Goal: Complete application form

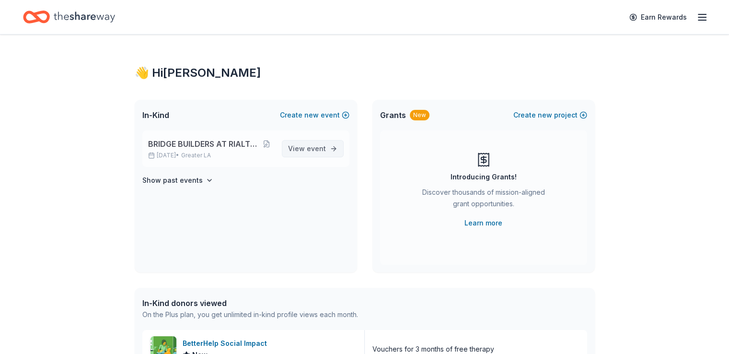
click at [314, 150] on span "event" at bounding box center [316, 148] width 19 height 8
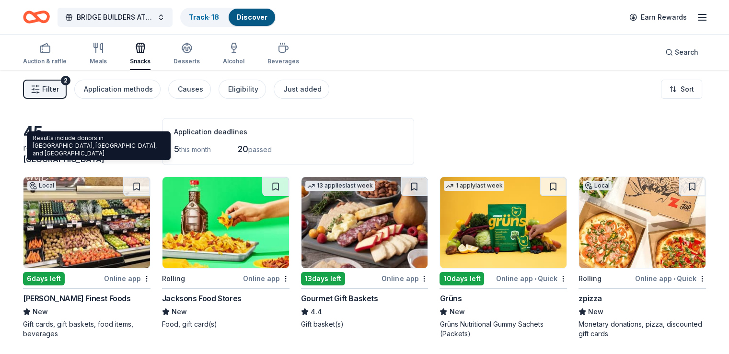
click at [115, 161] on span "Westminster, CA" at bounding box center [80, 153] width 115 height 21
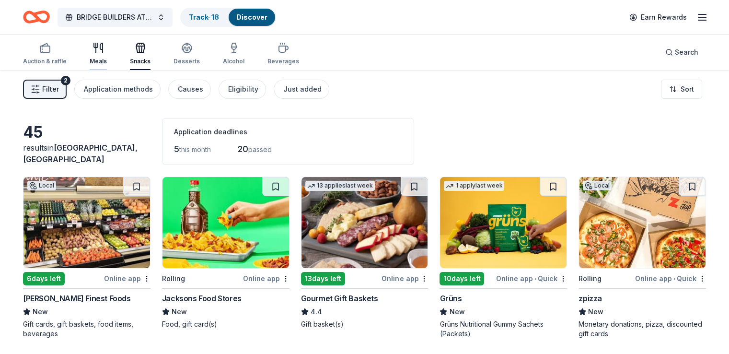
click at [107, 54] on div "Meals" at bounding box center [98, 53] width 17 height 23
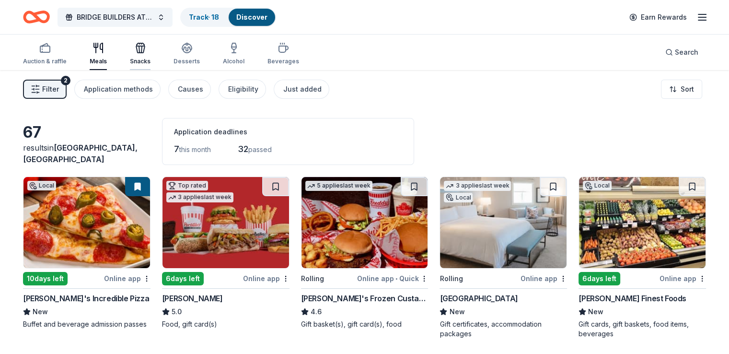
click at [151, 57] on div "Snacks" at bounding box center [140, 53] width 21 height 23
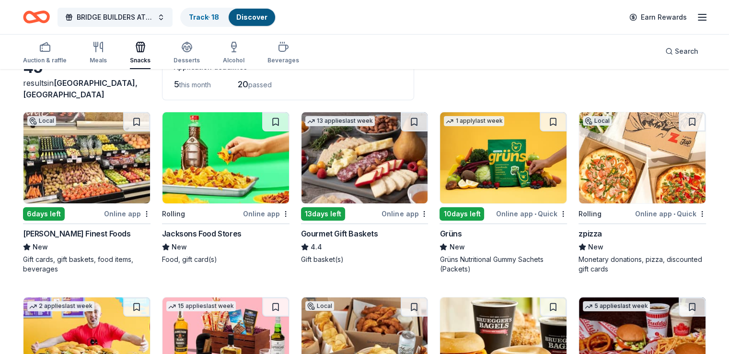
scroll to position [66, 0]
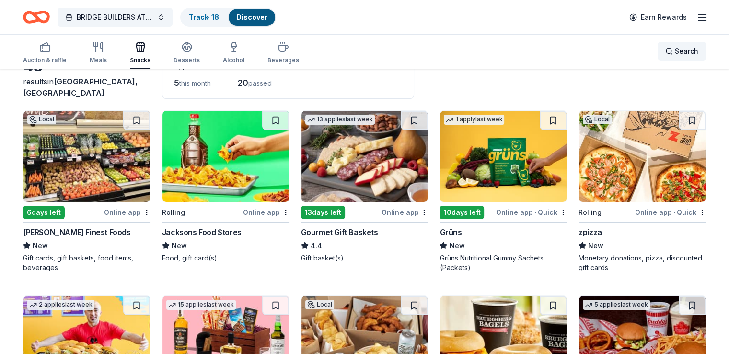
click at [679, 54] on span "Search" at bounding box center [686, 52] width 23 height 12
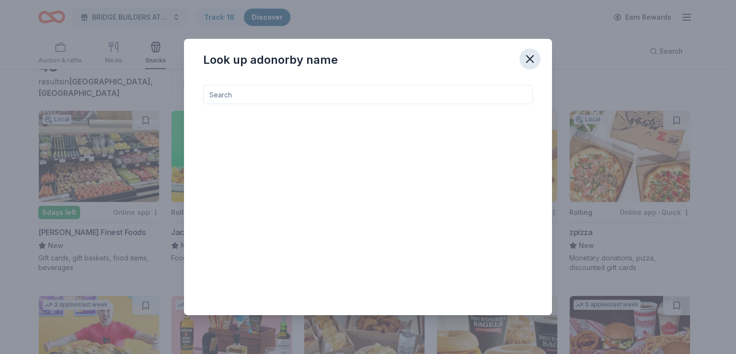
click at [530, 58] on icon "button" at bounding box center [530, 59] width 7 height 7
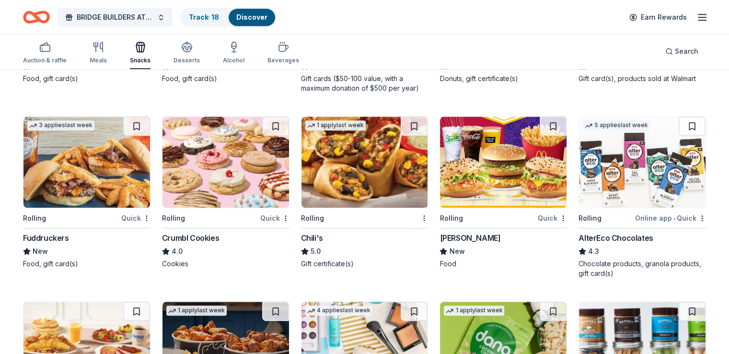
scroll to position [0, 0]
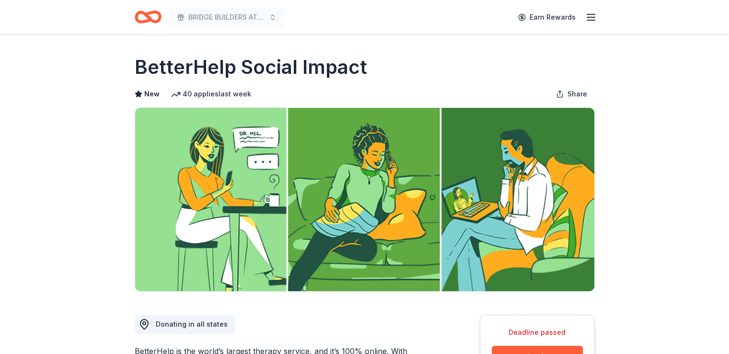
scroll to position [223, 0]
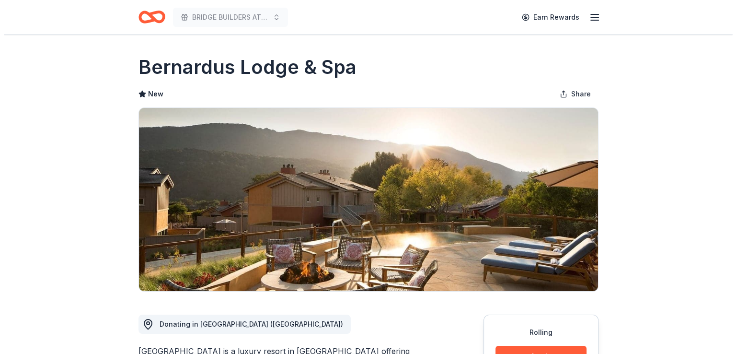
scroll to position [223, 0]
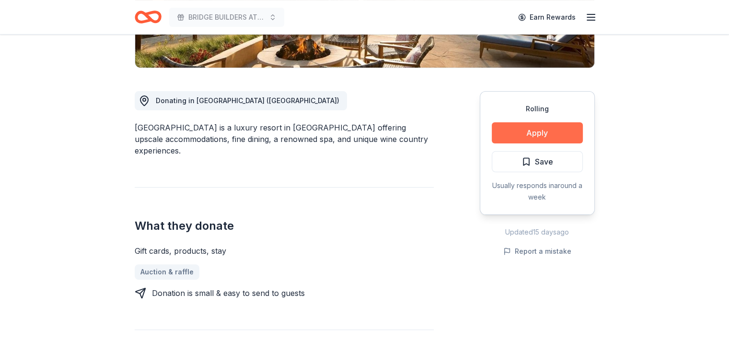
click at [530, 132] on button "Apply" at bounding box center [537, 132] width 91 height 21
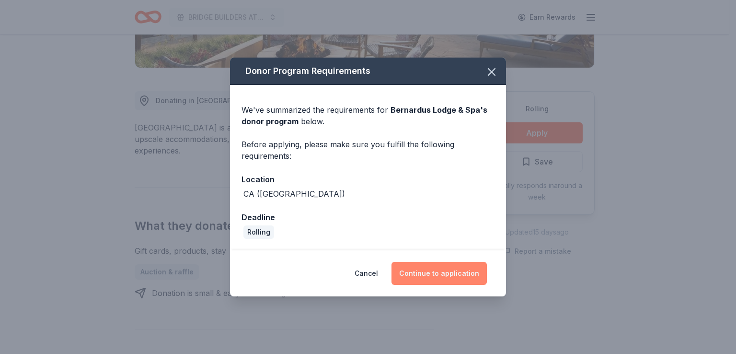
click at [428, 274] on button "Continue to application" at bounding box center [439, 273] width 95 height 23
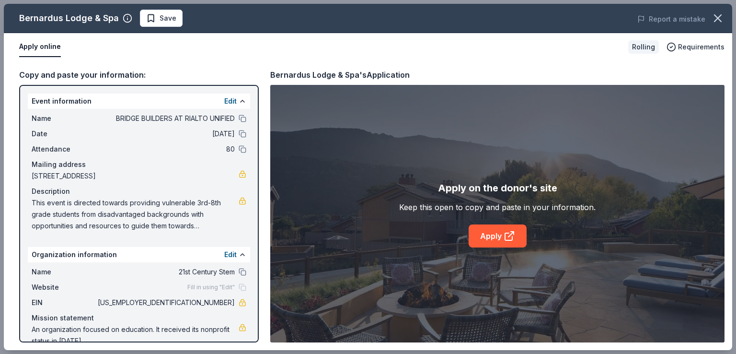
scroll to position [16, 0]
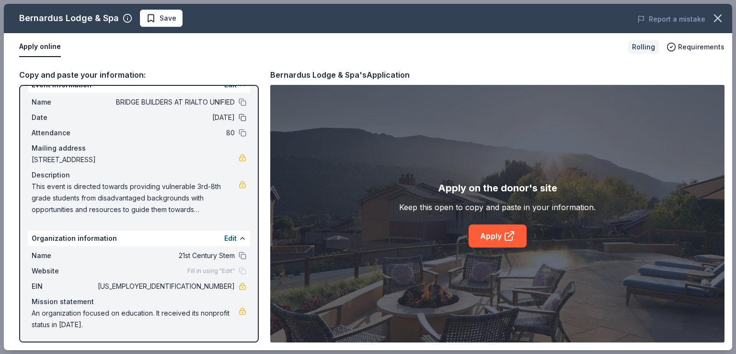
click at [239, 116] on button at bounding box center [243, 118] width 8 height 8
click at [492, 238] on link "Apply" at bounding box center [498, 235] width 58 height 23
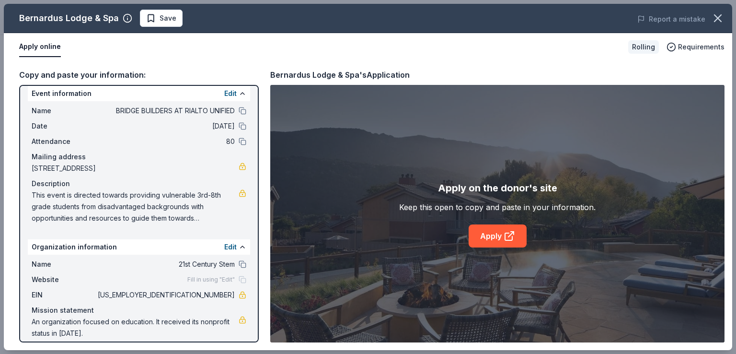
scroll to position [0, 0]
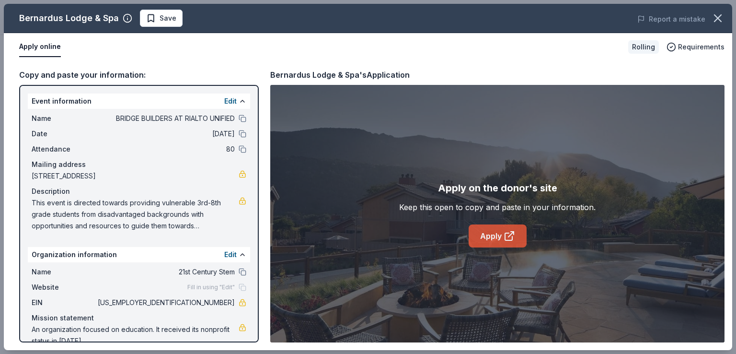
click at [493, 242] on link "Apply" at bounding box center [498, 235] width 58 height 23
click at [728, 107] on div "Copy and paste your information: Event information Edit Name BRIDGE BUILDERS AT…" at bounding box center [368, 205] width 729 height 289
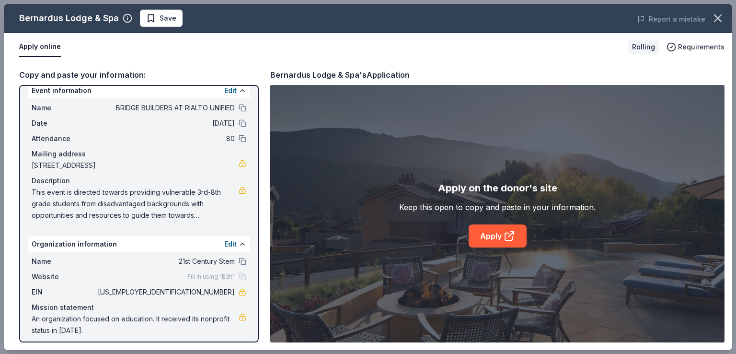
scroll to position [16, 0]
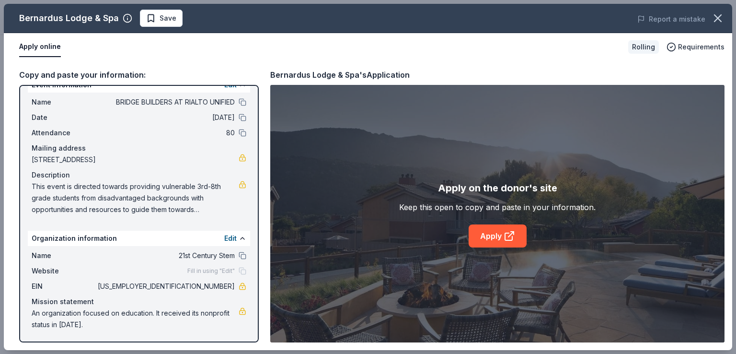
drag, startPoint x: 141, startPoint y: 197, endPoint x: 157, endPoint y: 204, distance: 17.6
click at [157, 204] on span "This event is directed towards providing vulnerable 3rd-8th grade students from…" at bounding box center [135, 198] width 207 height 35
drag, startPoint x: 68, startPoint y: 158, endPoint x: 151, endPoint y: 157, distance: 83.0
click at [151, 157] on span "16478 Beach Boulevard, #122, Westminster, CA 92683" at bounding box center [135, 160] width 207 height 12
